Goal: Find specific page/section: Find specific page/section

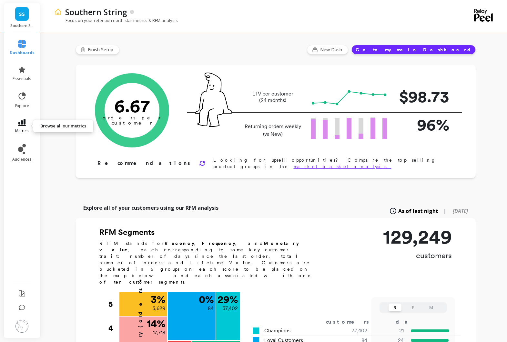
click at [26, 127] on link "metrics" at bounding box center [22, 126] width 25 height 15
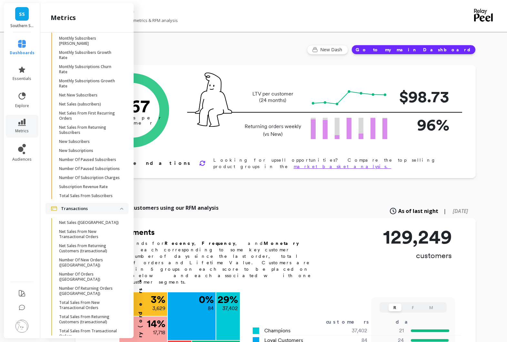
scroll to position [912, 0]
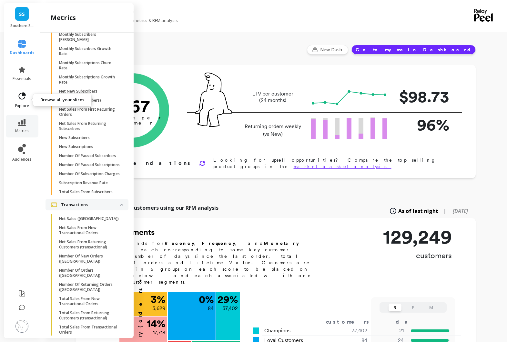
click at [23, 106] on span "explore" at bounding box center [22, 105] width 14 height 5
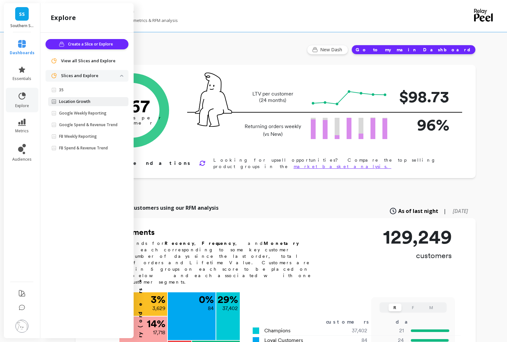
click at [96, 103] on span "Location Growth" at bounding box center [85, 101] width 69 height 5
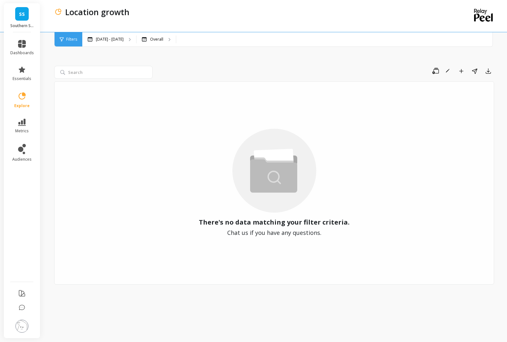
click at [21, 64] on li "essentials" at bounding box center [21, 73] width 31 height 23
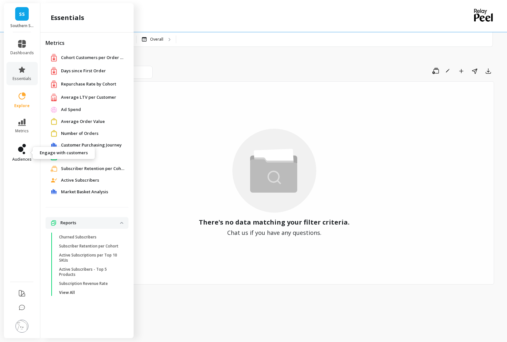
click at [21, 154] on icon at bounding box center [22, 149] width 8 height 10
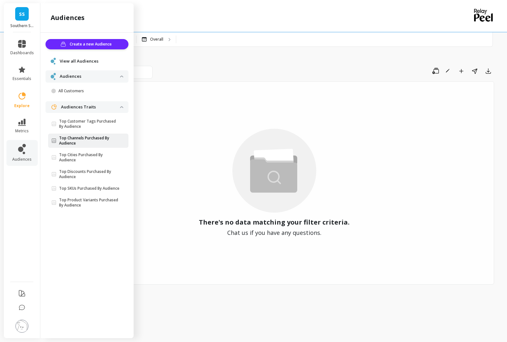
click at [110, 136] on p "Top Channels Purchased By Audience" at bounding box center [89, 141] width 61 height 10
